Goal: Information Seeking & Learning: Check status

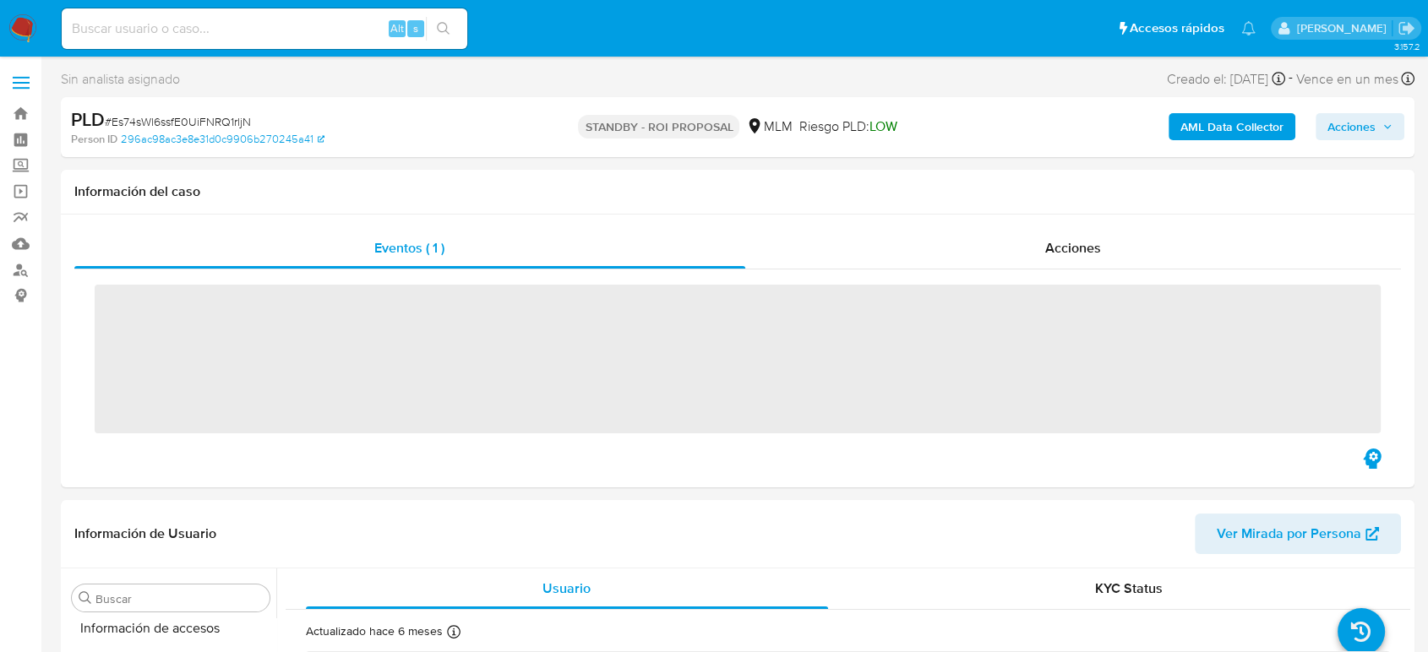
scroll to position [714, 0]
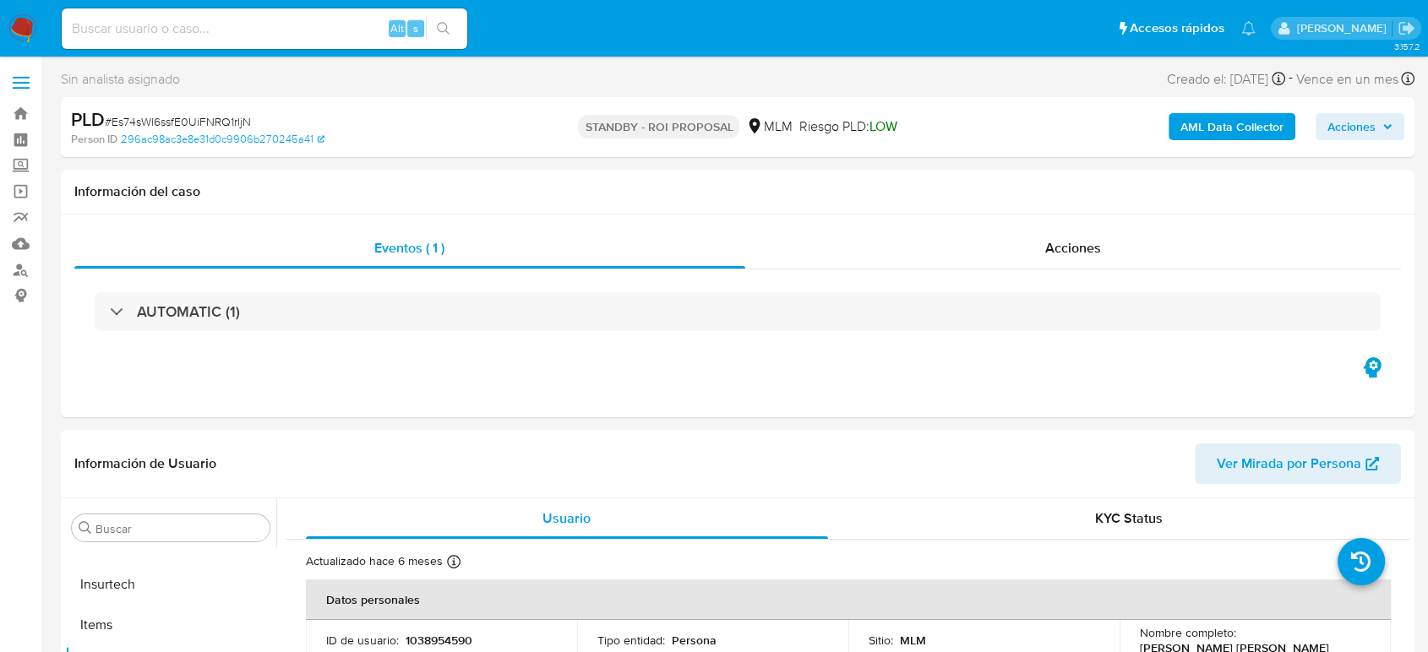
select select "10"
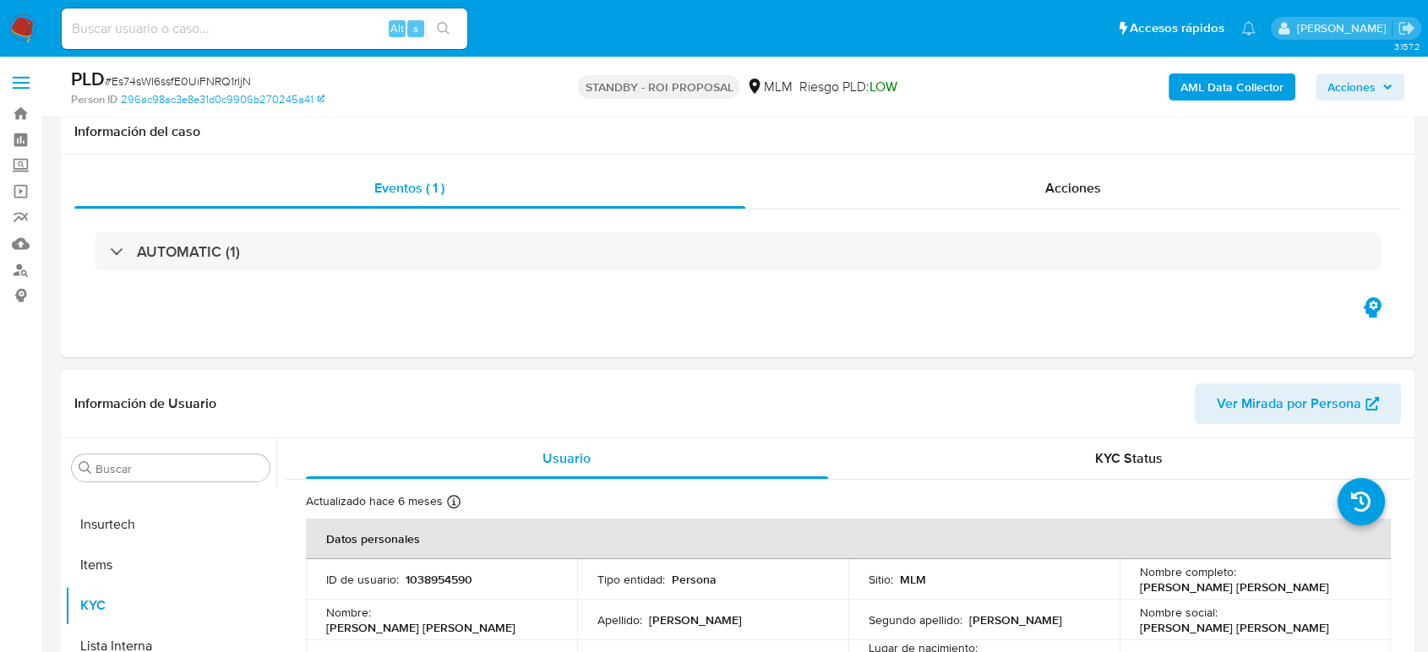
scroll to position [375, 0]
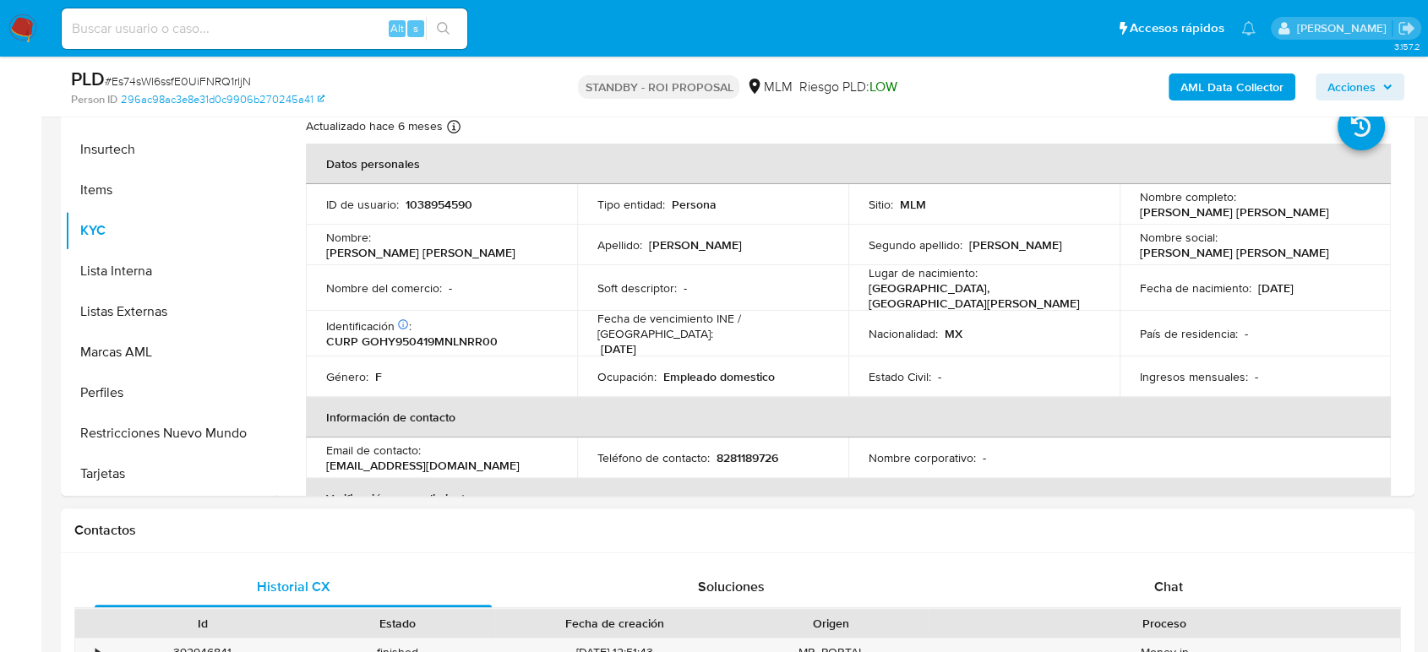
click at [799, 524] on h1 "Contactos" at bounding box center [737, 530] width 1327 height 17
click at [879, 523] on h1 "Contactos" at bounding box center [737, 530] width 1327 height 17
